Goal: Task Accomplishment & Management: Manage account settings

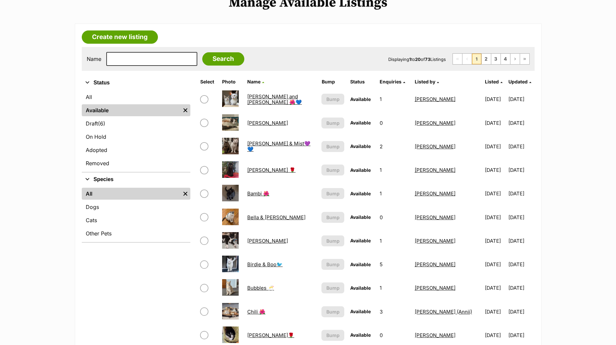
scroll to position [124, 0]
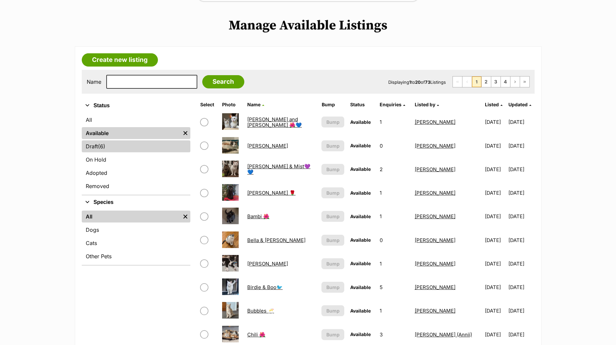
click at [95, 144] on link "Draft (6) Items" at bounding box center [136, 146] width 109 height 12
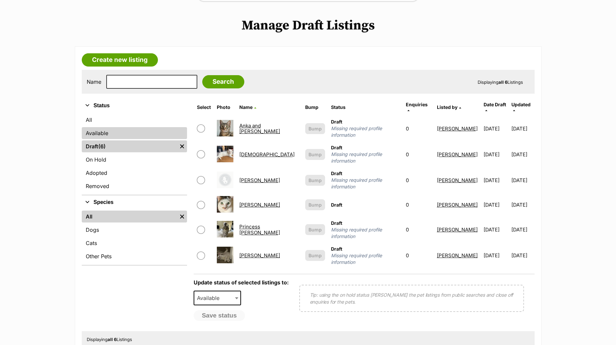
click at [98, 130] on link "Available" at bounding box center [134, 133] width 105 height 12
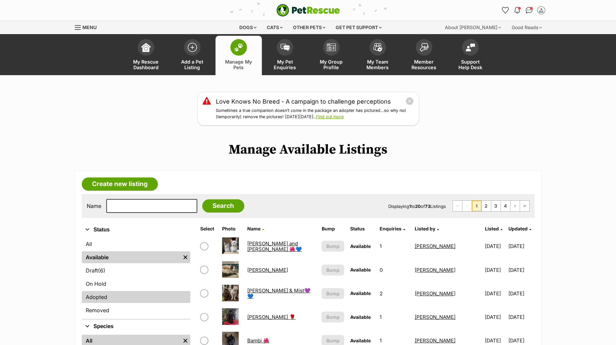
click at [103, 293] on link "Adopted" at bounding box center [136, 297] width 109 height 12
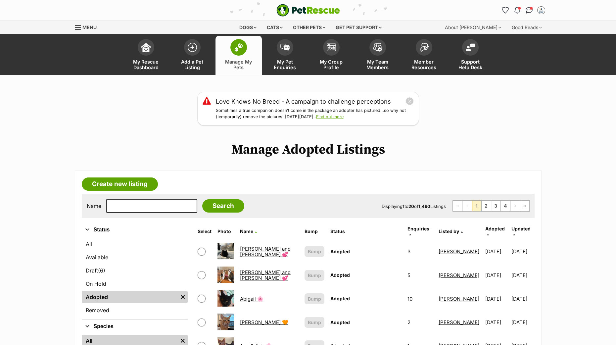
click at [501, 223] on th "Adopted" at bounding box center [496, 231] width 28 height 16
click at [493, 226] on link "Adopted" at bounding box center [495, 231] width 20 height 11
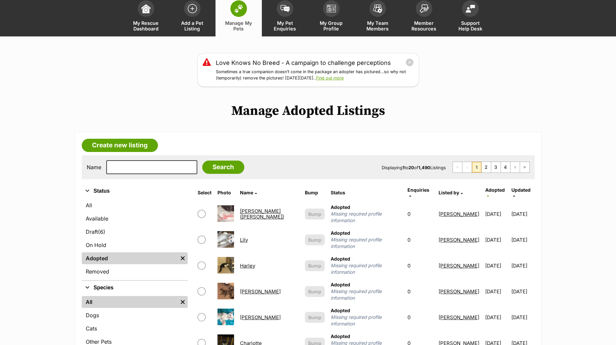
scroll to position [82, 0]
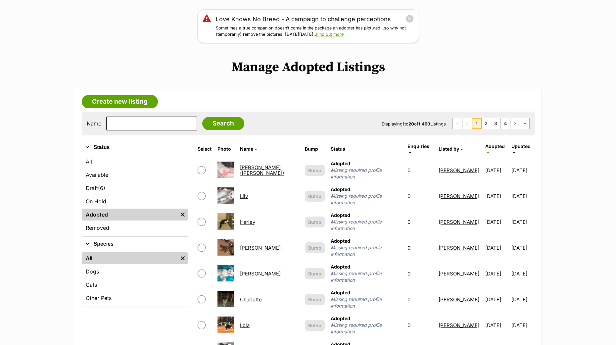
click at [489, 141] on th "Adopted" at bounding box center [496, 149] width 28 height 16
click at [487, 146] on span "Adopted" at bounding box center [495, 146] width 20 height 6
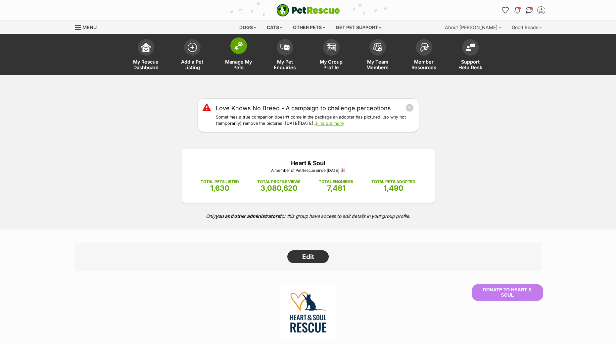
click at [235, 51] on span at bounding box center [238, 45] width 17 height 17
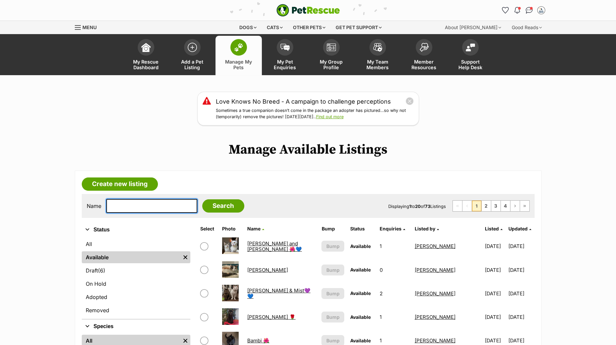
click at [139, 203] on input "text" at bounding box center [151, 206] width 91 height 14
type input "benedict"
click at [202, 203] on input "Search" at bounding box center [223, 205] width 42 height 13
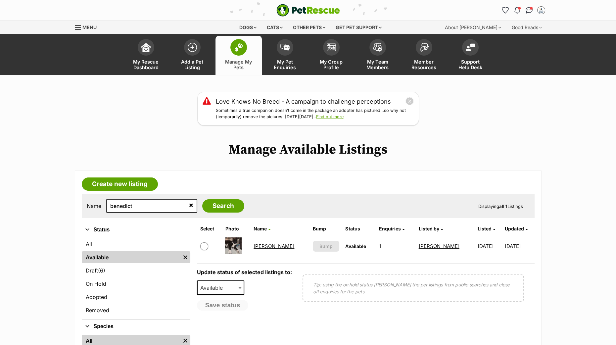
click at [263, 247] on link "[PERSON_NAME]" at bounding box center [273, 246] width 41 height 6
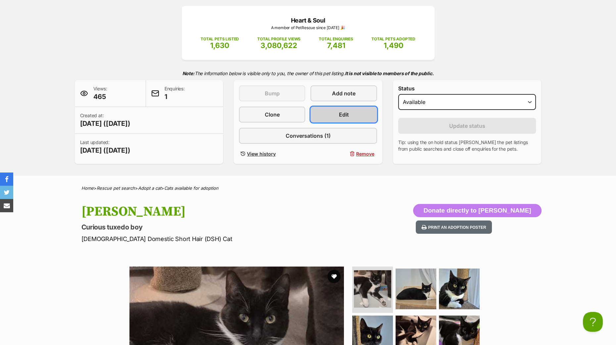
click at [337, 111] on link "Edit" at bounding box center [343, 115] width 66 height 16
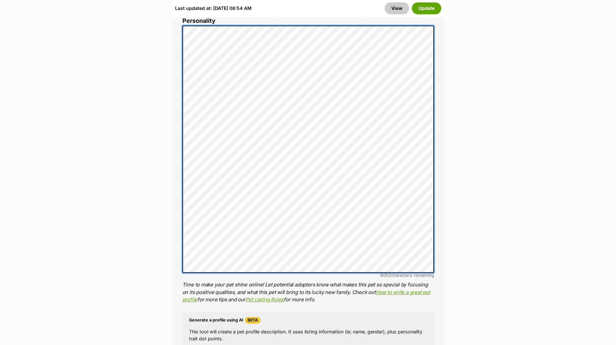
scroll to position [579, 0]
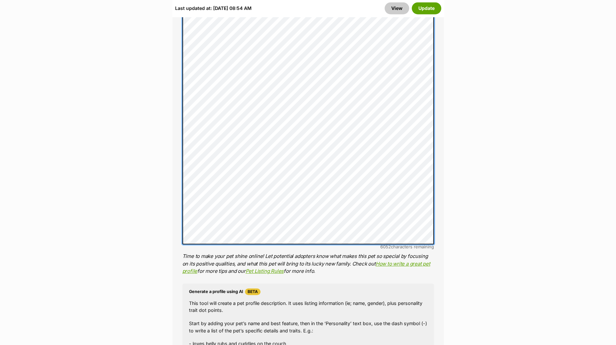
click at [180, 136] on div "About This Pet Name Henlo there, it looks like you might be using the pet name …" at bounding box center [307, 151] width 271 height 656
click at [178, 172] on div "About This Pet Name Henlo there, it looks like you might be using the pet name …" at bounding box center [307, 151] width 271 height 656
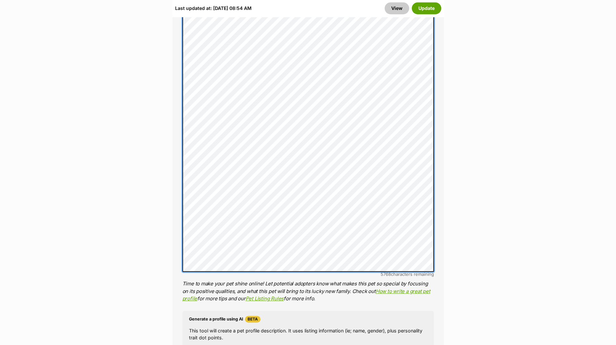
click at [181, 220] on div "About This Pet Name Henlo there, it looks like you might be using the pet name …" at bounding box center [307, 165] width 271 height 684
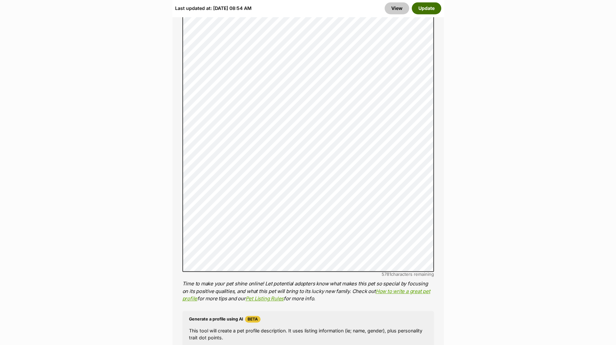
click at [434, 11] on button "Update" at bounding box center [426, 8] width 29 height 12
